Goal: Share content

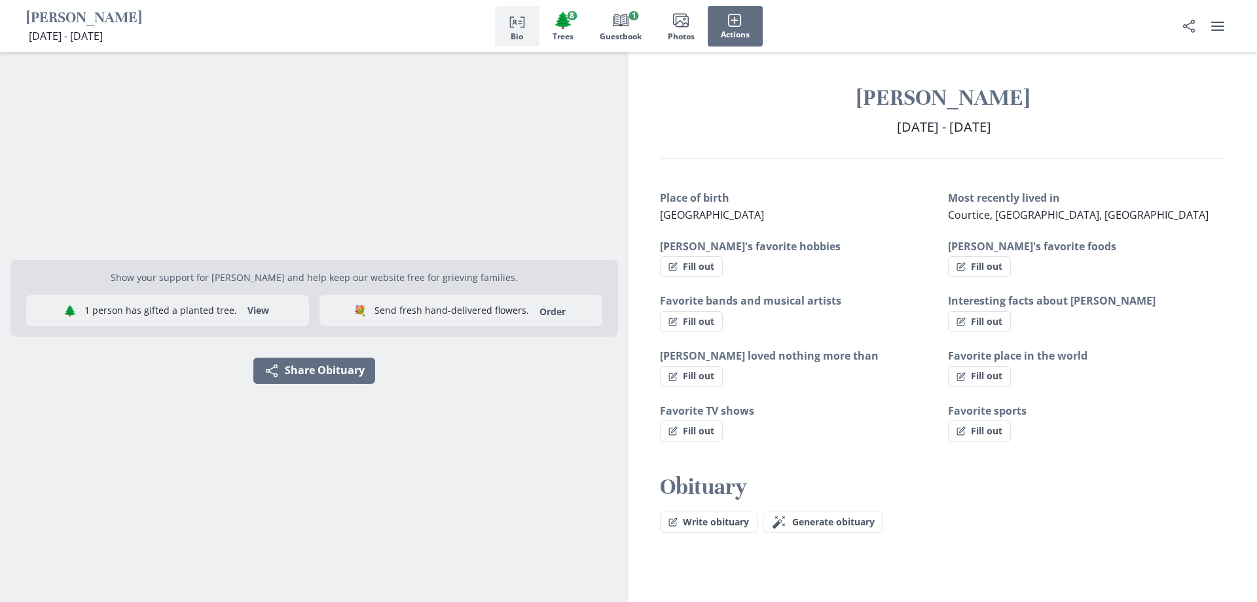
click at [519, 23] on icon "Person profile" at bounding box center [517, 20] width 16 height 16
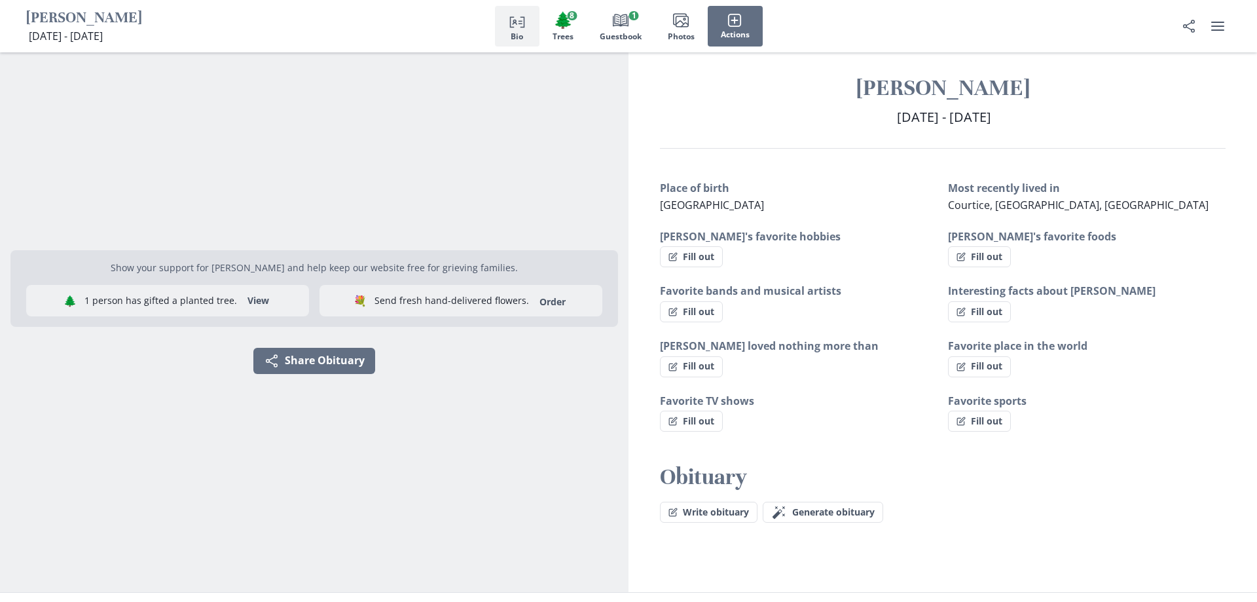
scroll to position [10, 0]
click at [518, 20] on icon "Person profile" at bounding box center [517, 20] width 16 height 16
click at [205, 16] on div "Person profile Bio 🌲 Trees 8 Book Guestbook 1 Images Photos Actions" at bounding box center [628, 26] width 1257 height 52
click at [130, 16] on h1 "[PERSON_NAME]" at bounding box center [84, 19] width 116 height 20
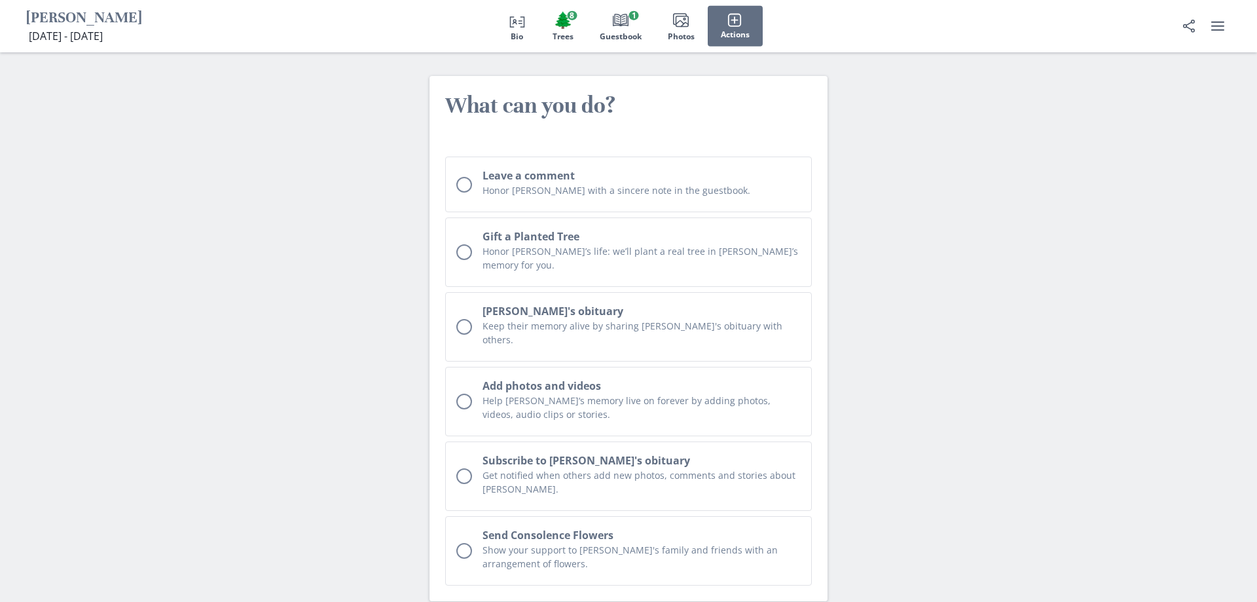
scroll to position [2694, 0]
click at [1247, 7] on div "Person profile Bio 🌲 Trees 8 Book Guestbook 1 Images Photos Actions" at bounding box center [628, 26] width 1257 height 52
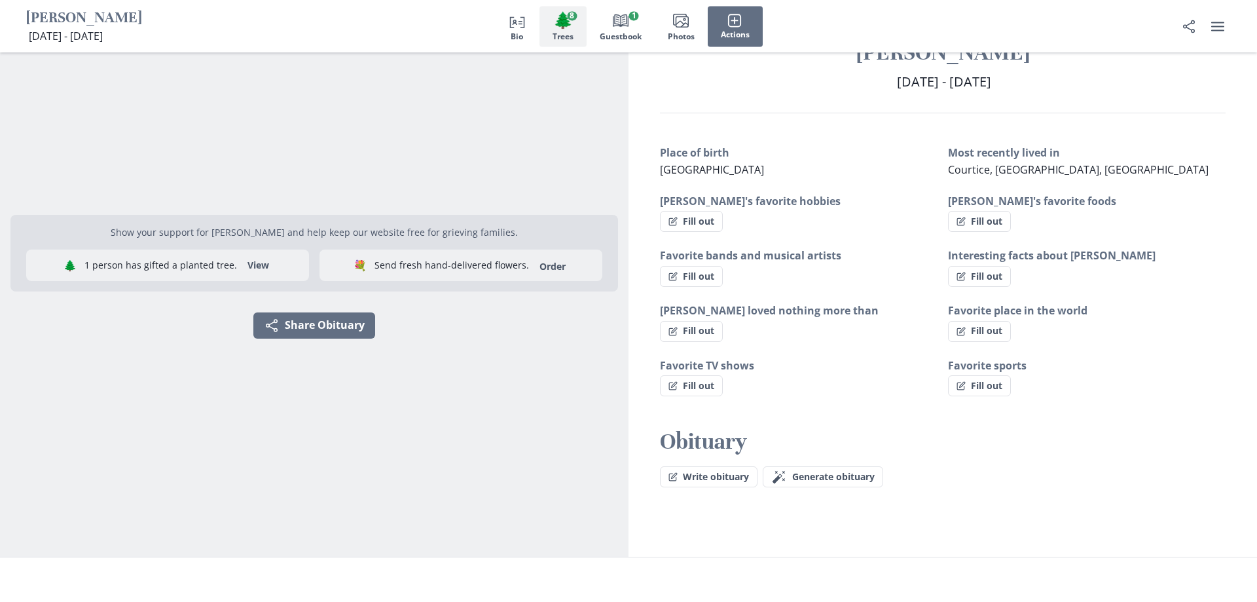
scroll to position [0, 0]
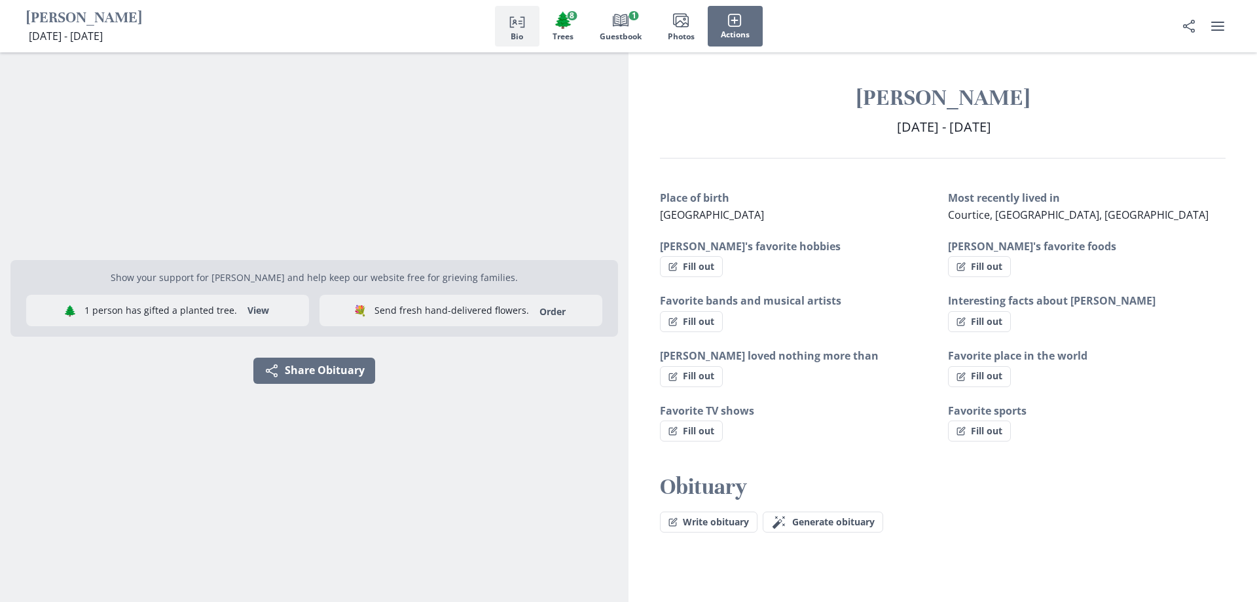
click at [699, 489] on h2 "Obituary" at bounding box center [943, 487] width 566 height 28
click at [733, 486] on h2 "Obituary" at bounding box center [943, 487] width 566 height 28
click at [304, 365] on button "Share Share Obituary" at bounding box center [314, 371] width 122 height 26
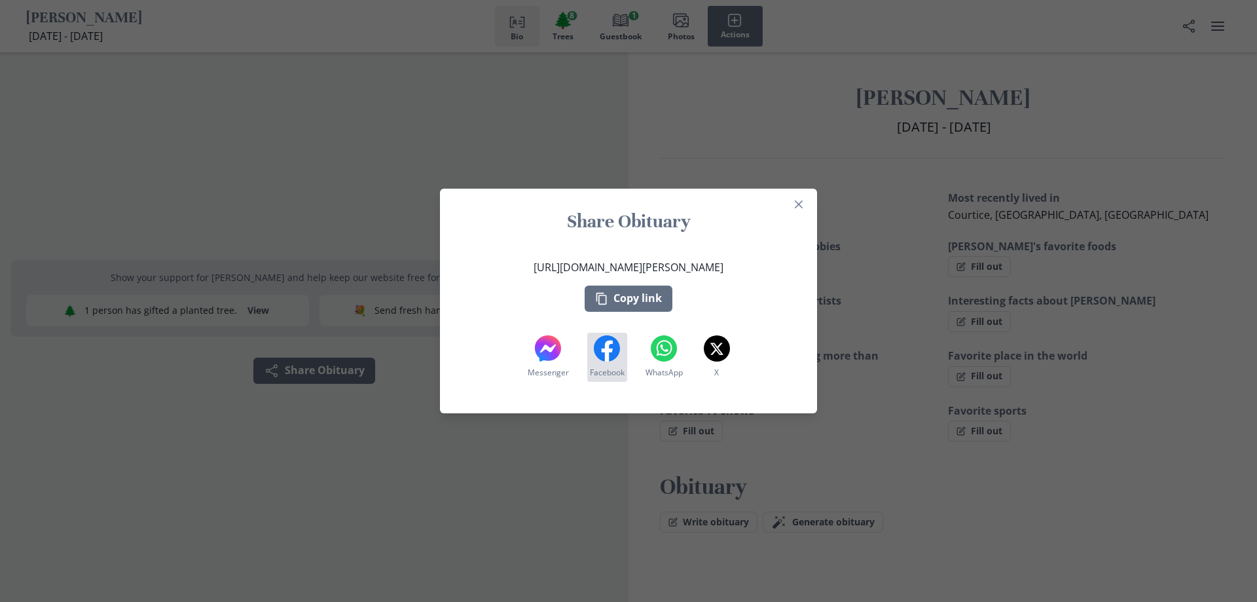
click at [608, 340] on icon at bounding box center [607, 348] width 26 height 26
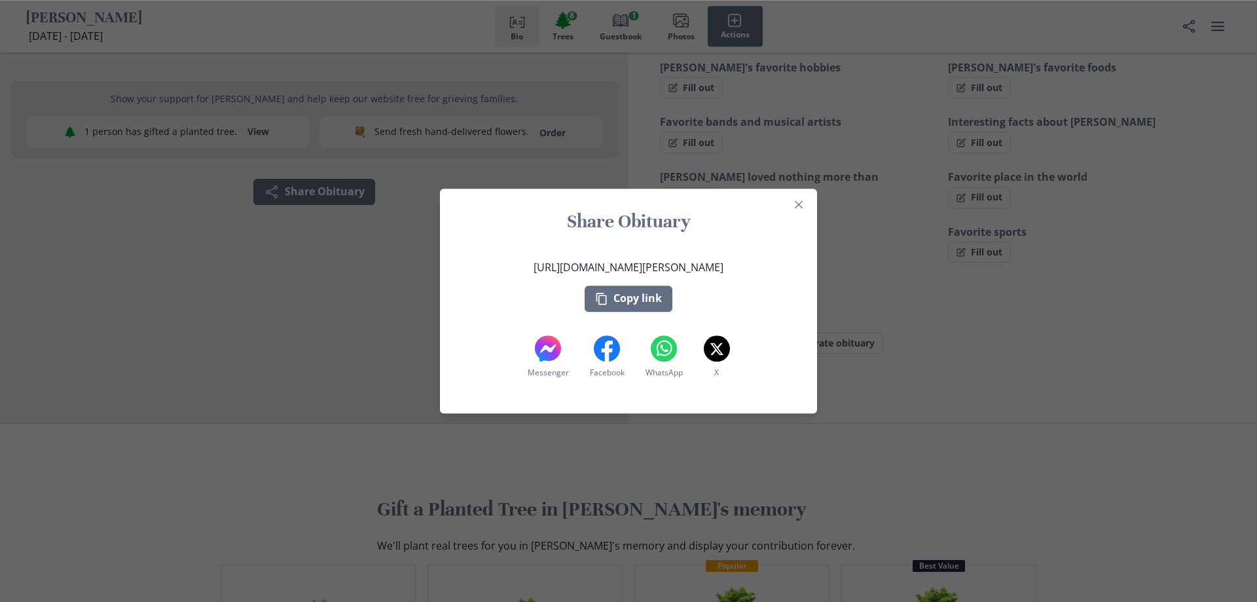
scroll to position [189, 0]
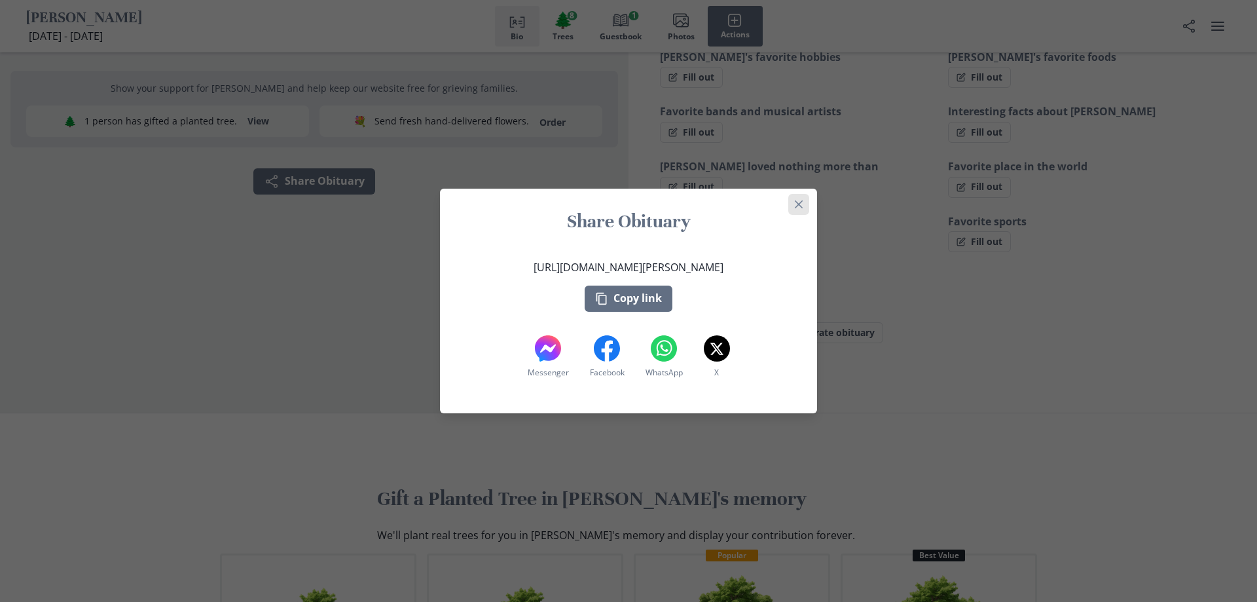
click at [798, 202] on icon "Close" at bounding box center [799, 204] width 8 height 8
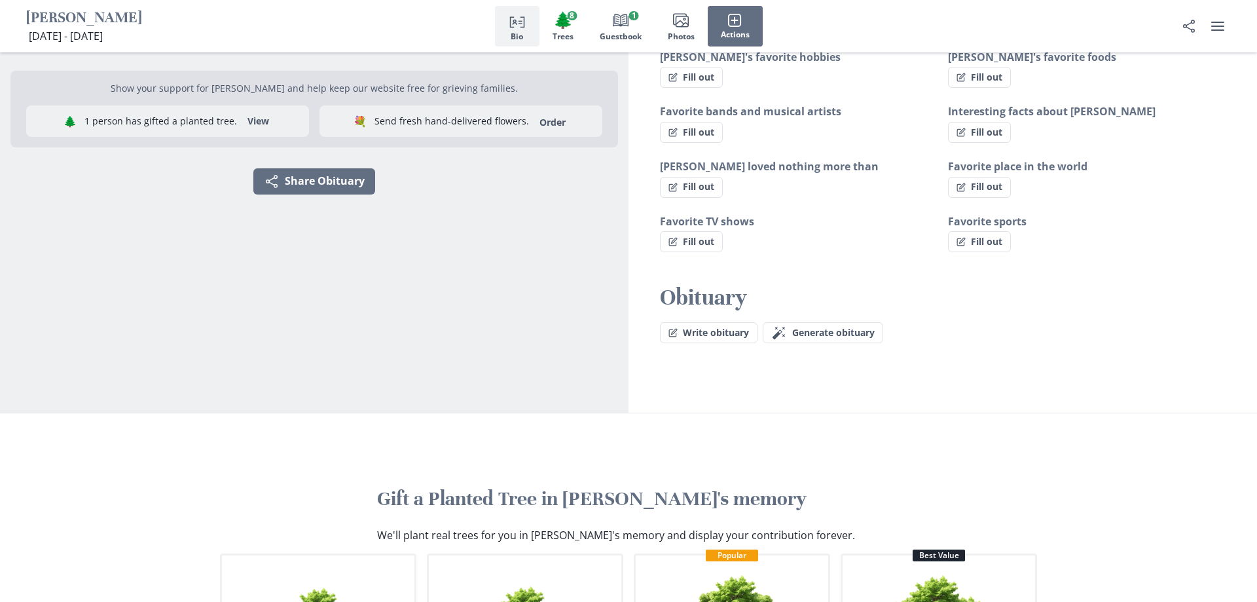
drag, startPoint x: 688, startPoint y: 295, endPoint x: 625, endPoint y: 271, distance: 68.0
click at [685, 290] on h2 "Obituary" at bounding box center [943, 298] width 566 height 28
click at [678, 12] on icon "Images" at bounding box center [681, 20] width 16 height 16
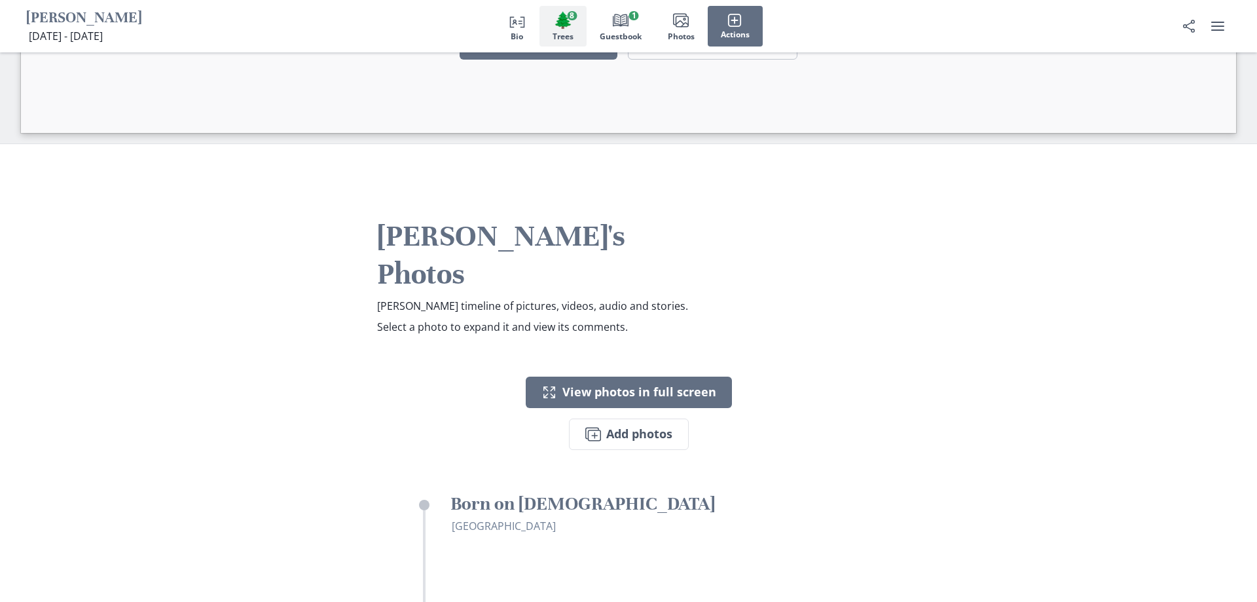
scroll to position [1919, 0]
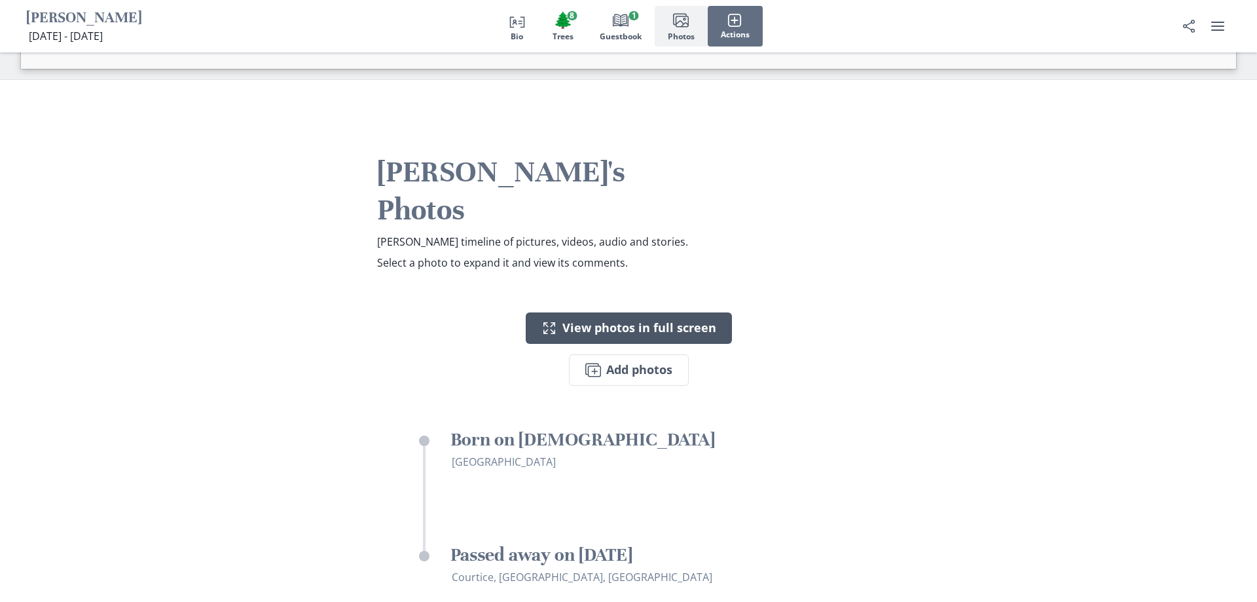
click at [678, 312] on button "Expand View photos in full screen" at bounding box center [629, 327] width 206 height 31
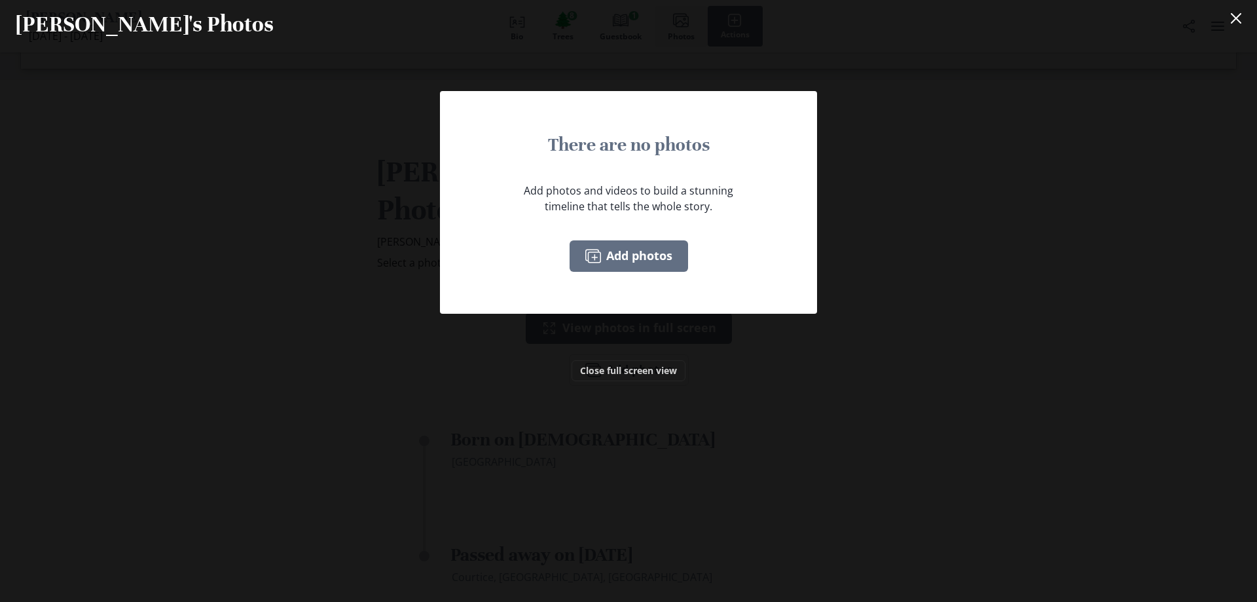
drag, startPoint x: 625, startPoint y: 366, endPoint x: 504, endPoint y: 349, distance: 122.3
click at [597, 362] on button "Close full screen view" at bounding box center [629, 370] width 114 height 21
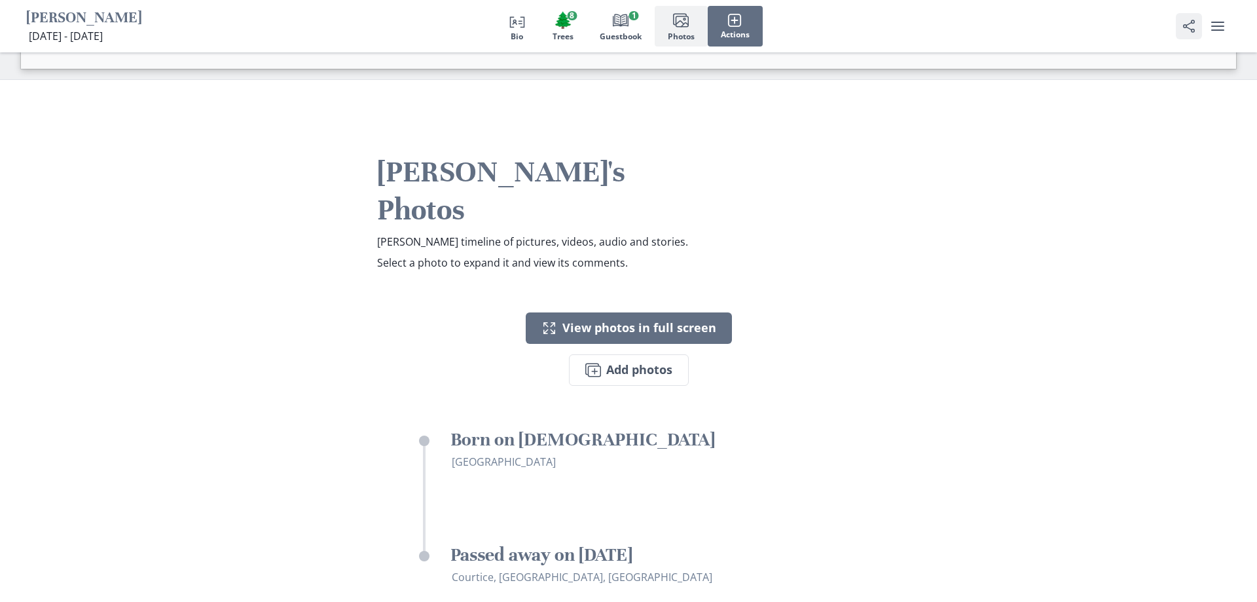
click at [1190, 19] on icon "Share" at bounding box center [1189, 26] width 16 height 16
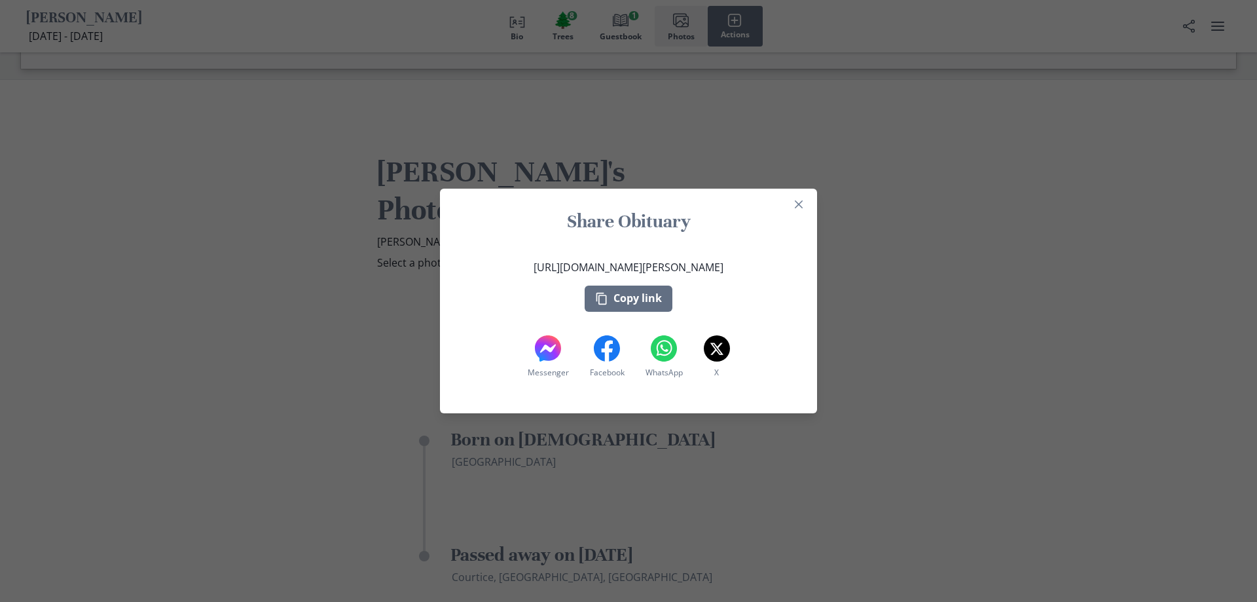
drag, startPoint x: 800, startPoint y: 199, endPoint x: 718, endPoint y: 185, distance: 83.0
click at [794, 199] on button "Close" at bounding box center [798, 204] width 21 height 21
